Goal: Information Seeking & Learning: Compare options

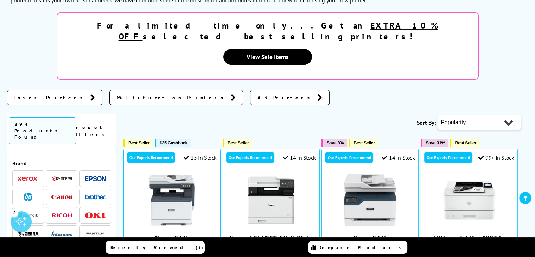
scroll to position [141, 0]
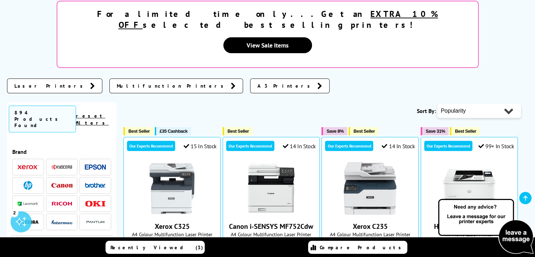
click at [36, 82] on span "Laser Printers" at bounding box center [50, 85] width 72 height 7
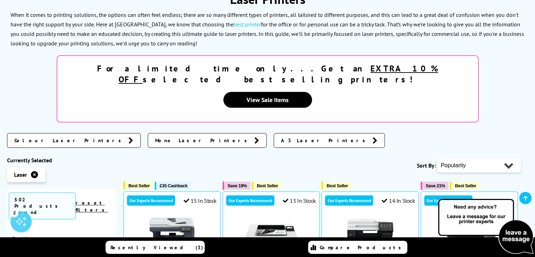
scroll to position [105, 0]
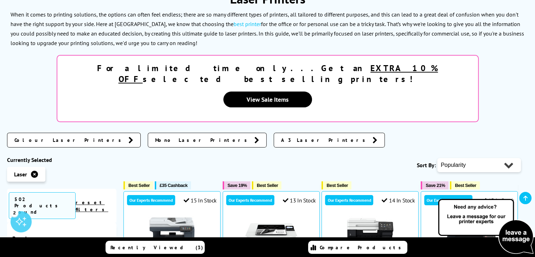
click at [155, 136] on span "Mono Laser Printers" at bounding box center [203, 139] width 96 height 7
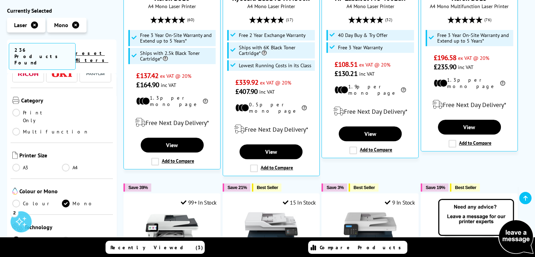
scroll to position [70, 0]
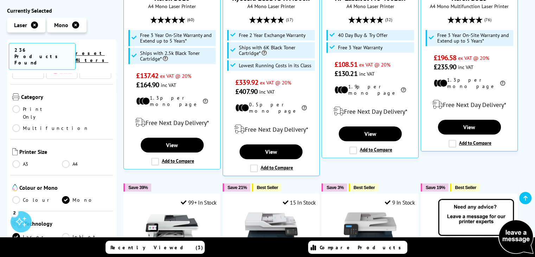
click at [64, 160] on link "A4" at bounding box center [87, 164] width 50 height 8
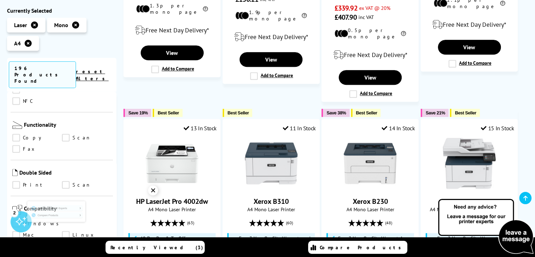
scroll to position [387, 0]
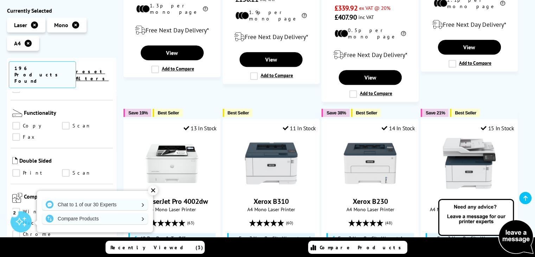
click at [19, 169] on link "Print" at bounding box center [37, 173] width 50 height 8
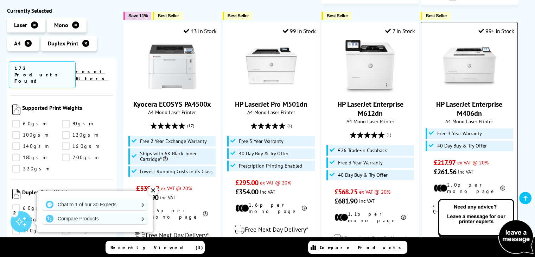
scroll to position [703, 0]
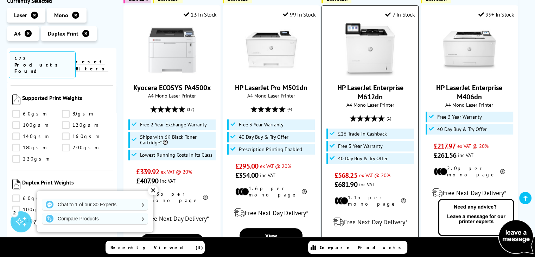
drag, startPoint x: 333, startPoint y: 78, endPoint x: 388, endPoint y: 84, distance: 55.9
click at [388, 84] on span "HP LaserJet Enterprise M612dn" at bounding box center [370, 92] width 86 height 18
copy link "HP LaserJet Enterprise M612dn"
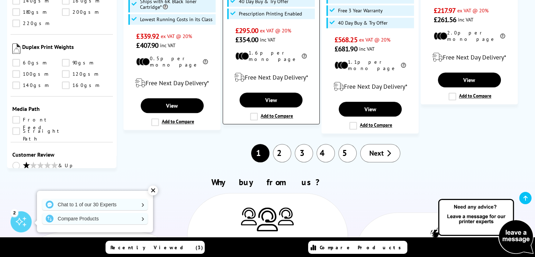
scroll to position [879, 0]
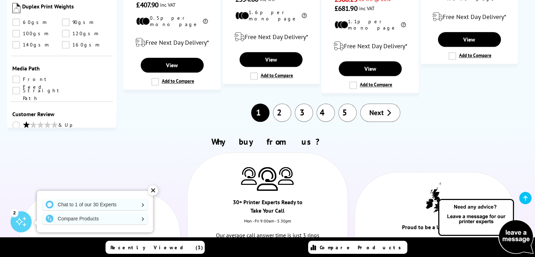
click at [280, 103] on link "2" at bounding box center [282, 112] width 18 height 18
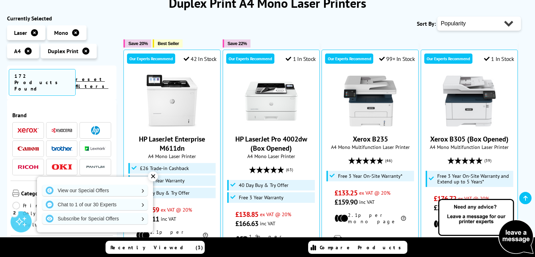
scroll to position [105, 0]
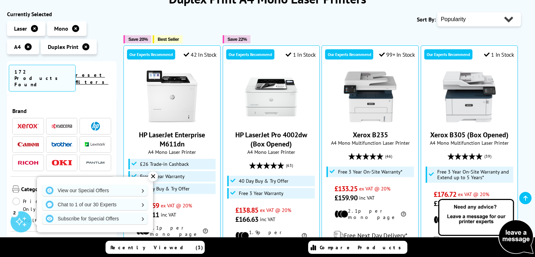
click at [148, 176] on div "✕" at bounding box center [153, 176] width 10 height 10
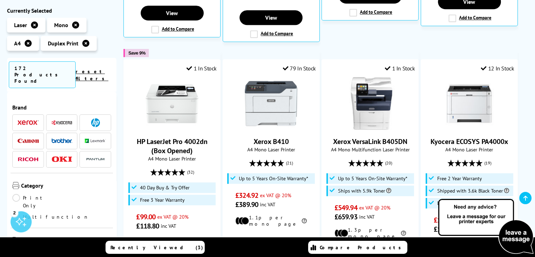
scroll to position [281, 0]
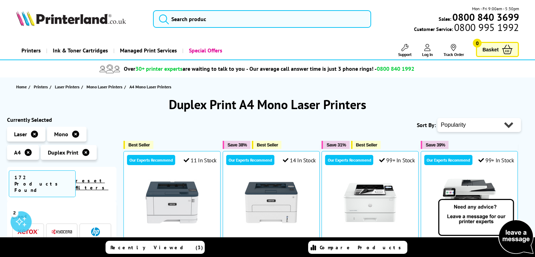
click at [508, 123] on select "Popularity Rating Price - Low to High Price - High to Low Running Costs - Low t…" at bounding box center [479, 125] width 84 height 14
select select "Running Costs"
click at [437, 118] on select "Popularity Rating Price - Low to High Price - High to Low Running Costs - Low t…" at bounding box center [479, 125] width 84 height 14
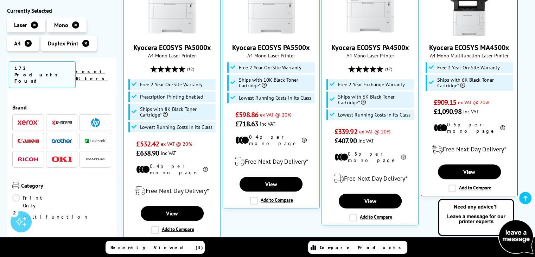
scroll to position [176, 0]
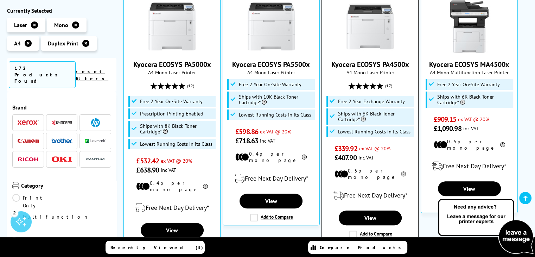
drag, startPoint x: 412, startPoint y: 64, endPoint x: 331, endPoint y: 65, distance: 80.1
click at [331, 65] on span "Kyocera ECOSYS PA4500x" at bounding box center [370, 64] width 86 height 9
copy link "Kyocera ECOSYS PA4500x"
click at [387, 85] on span "(17)" at bounding box center [388, 85] width 7 height 13
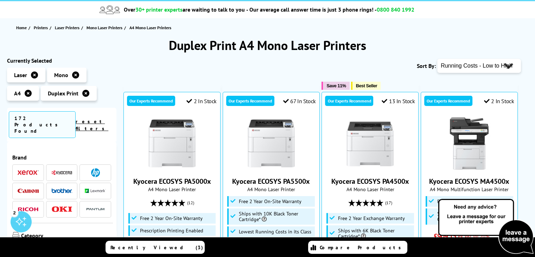
scroll to position [141, 0]
